Goal: Check status: Verify the current state of an ongoing process or item

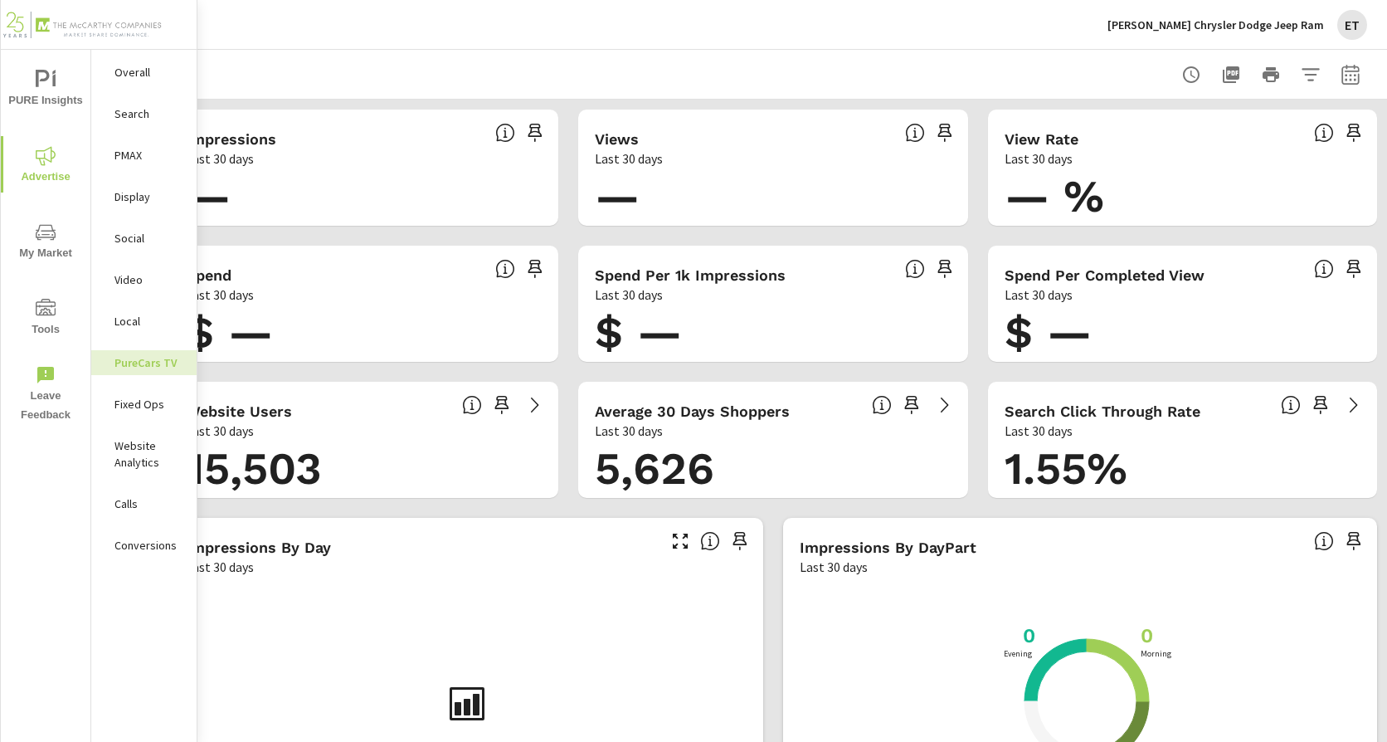
scroll to position [0, 51]
click at [1346, 61] on button "button" at bounding box center [1350, 74] width 33 height 33
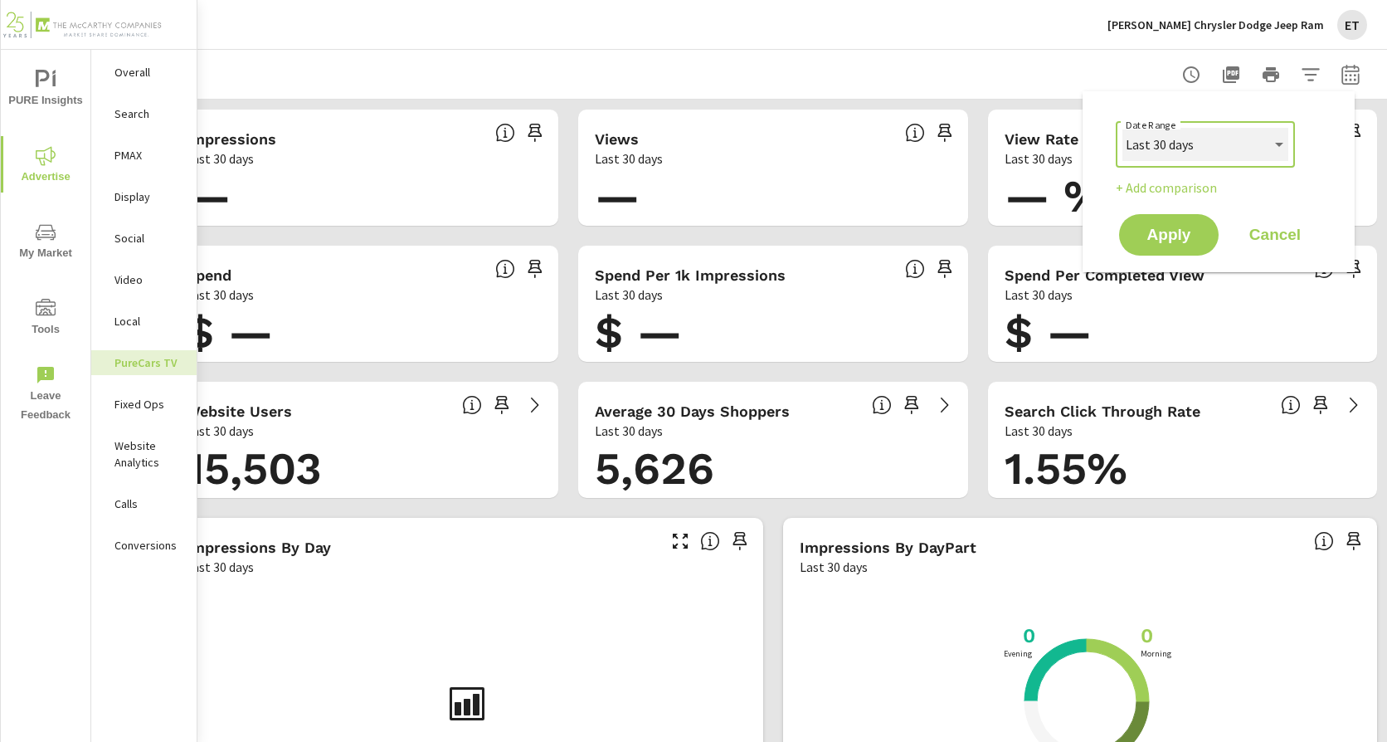
click at [1214, 140] on select "Custom [DATE] Last week Last 7 days Last 14 days Last 30 days Last 45 days Last…" at bounding box center [1206, 144] width 166 height 33
click at [1123, 128] on select "Custom [DATE] Last week Last 7 days Last 14 days Last 30 days Last 45 days Last…" at bounding box center [1206, 144] width 166 height 33
select select "Last month"
click at [1183, 232] on span "Apply" at bounding box center [1169, 235] width 68 height 16
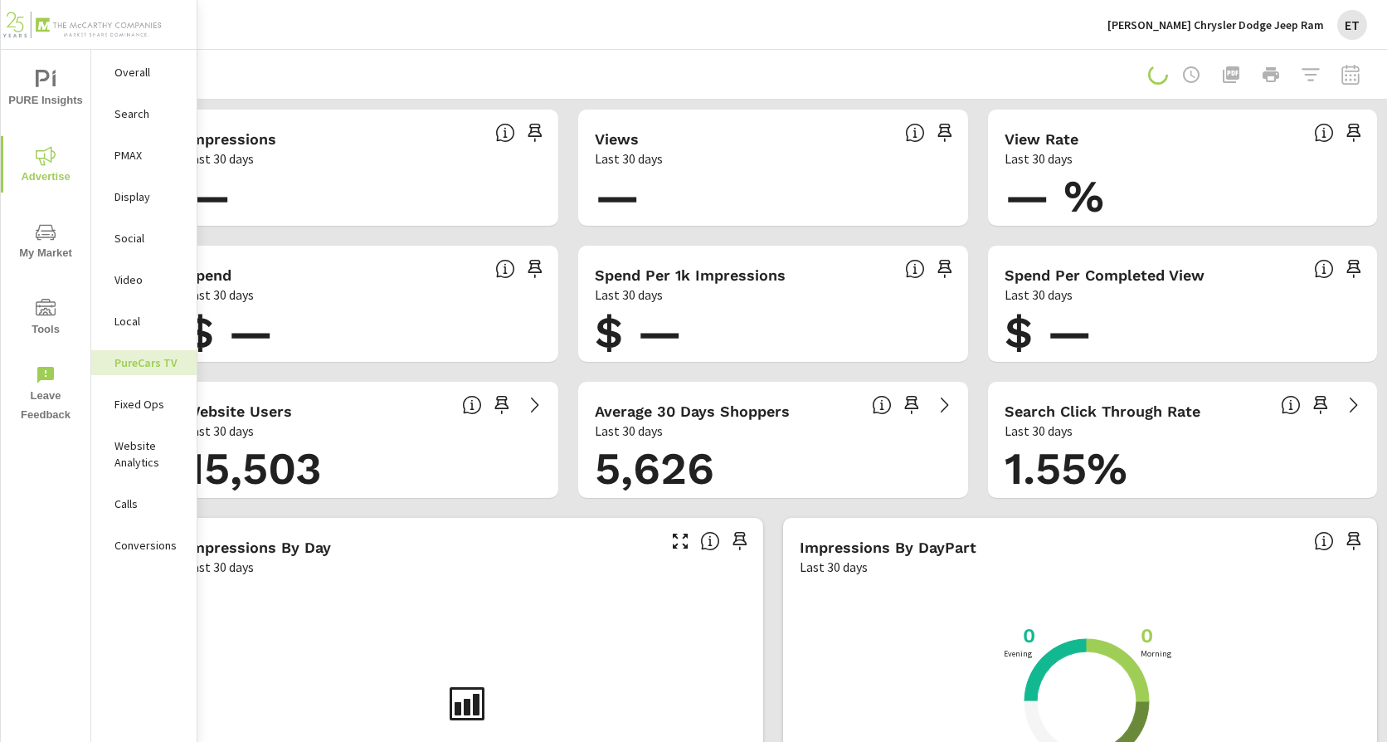
scroll to position [0, 38]
click at [142, 114] on p "Search" at bounding box center [149, 113] width 69 height 17
